Goal: Transaction & Acquisition: Purchase product/service

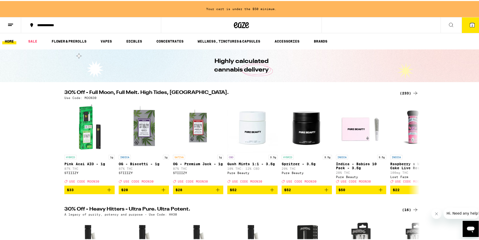
click at [402, 92] on div "(233)" at bounding box center [409, 92] width 19 height 6
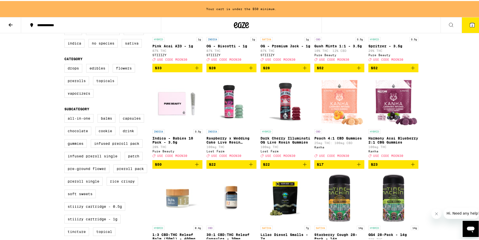
scroll to position [25, 0]
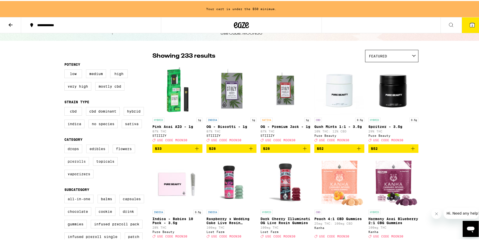
click at [73, 162] on label "Prerolls" at bounding box center [76, 160] width 25 height 9
click at [66, 144] on input "Prerolls" at bounding box center [65, 144] width 0 height 0
checkbox input "true"
